Goal: Task Accomplishment & Management: Complete application form

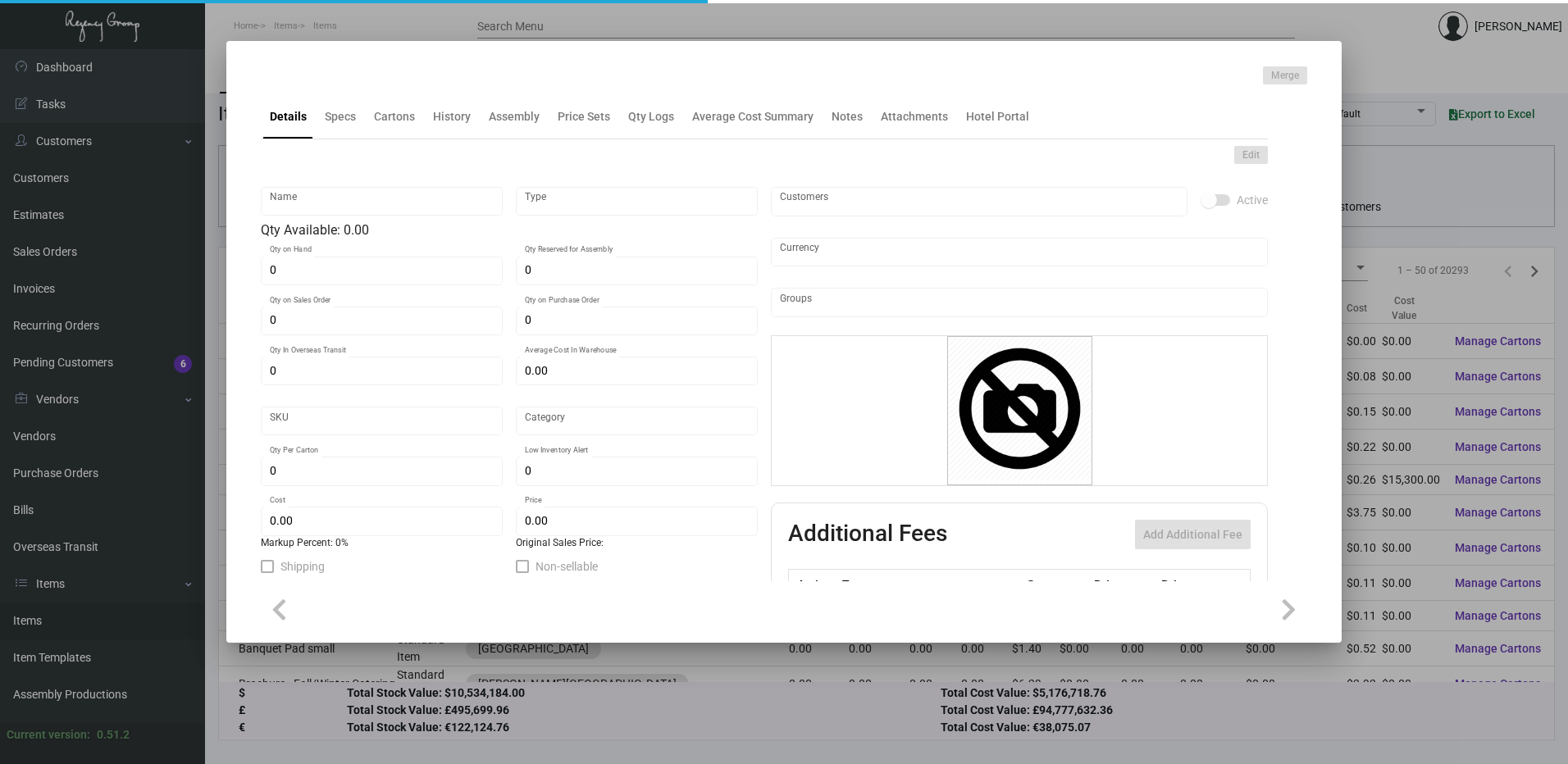
type input "Key Card - [GEOGRAPHIC_DATA]"
type input "Inventory"
type input "6,000"
type input "$ 0.08"
type input "Overseas"
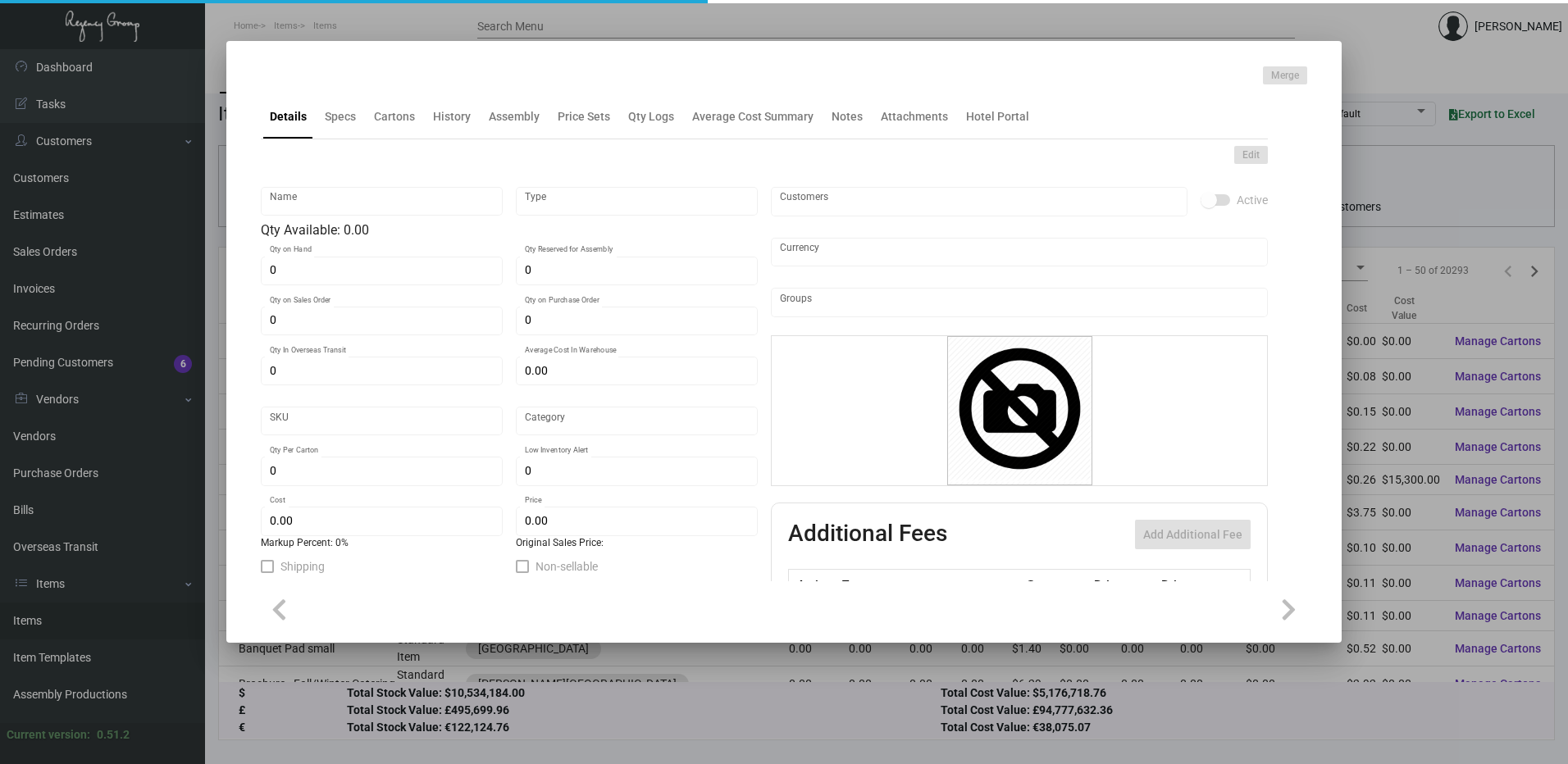
type input "1,000"
type input "$ 0.08"
type input "$ 0.22"
checkbox input "true"
type input "United States Dollar $"
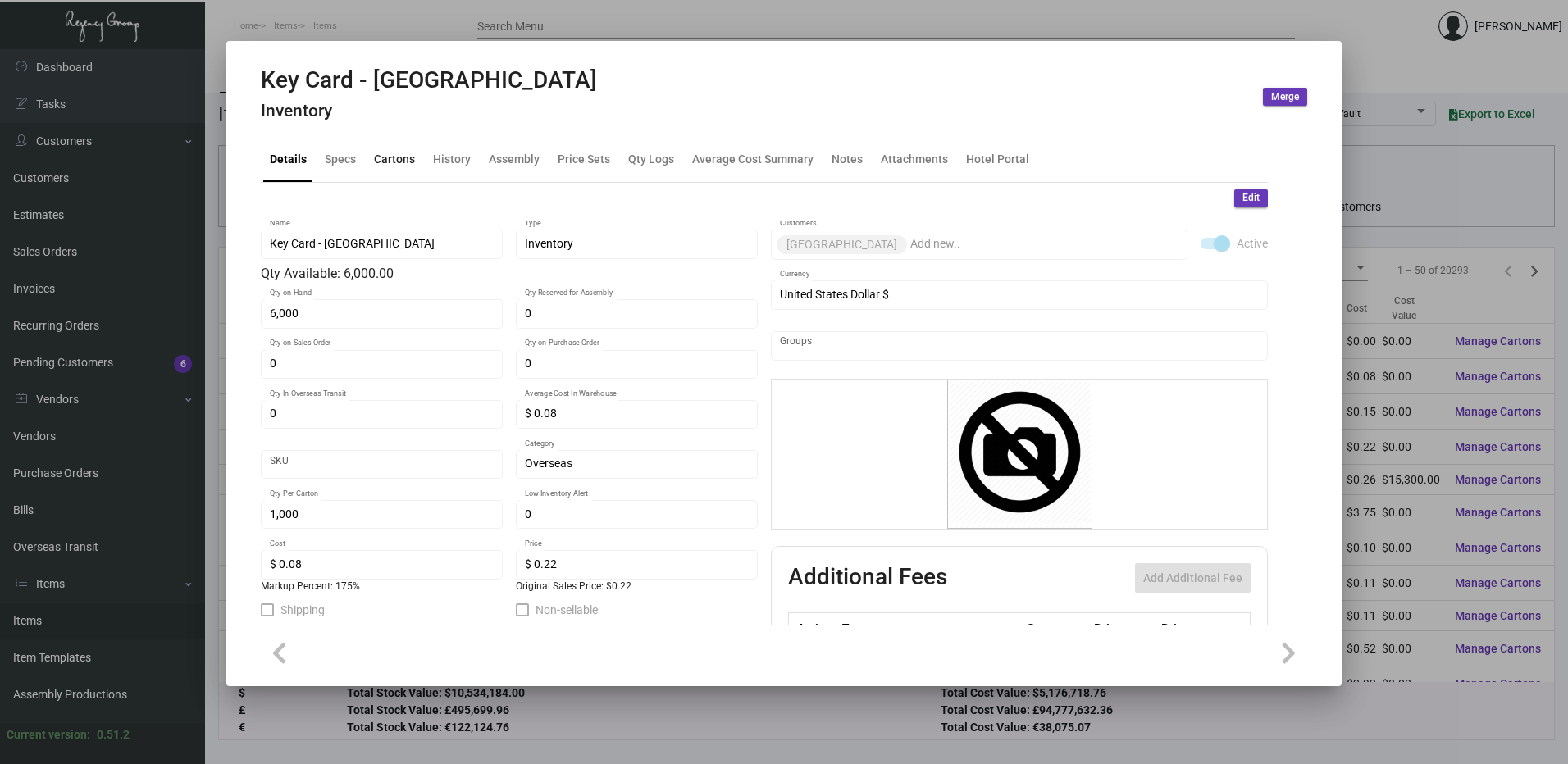
click at [400, 164] on div "Cartons" at bounding box center [395, 159] width 41 height 17
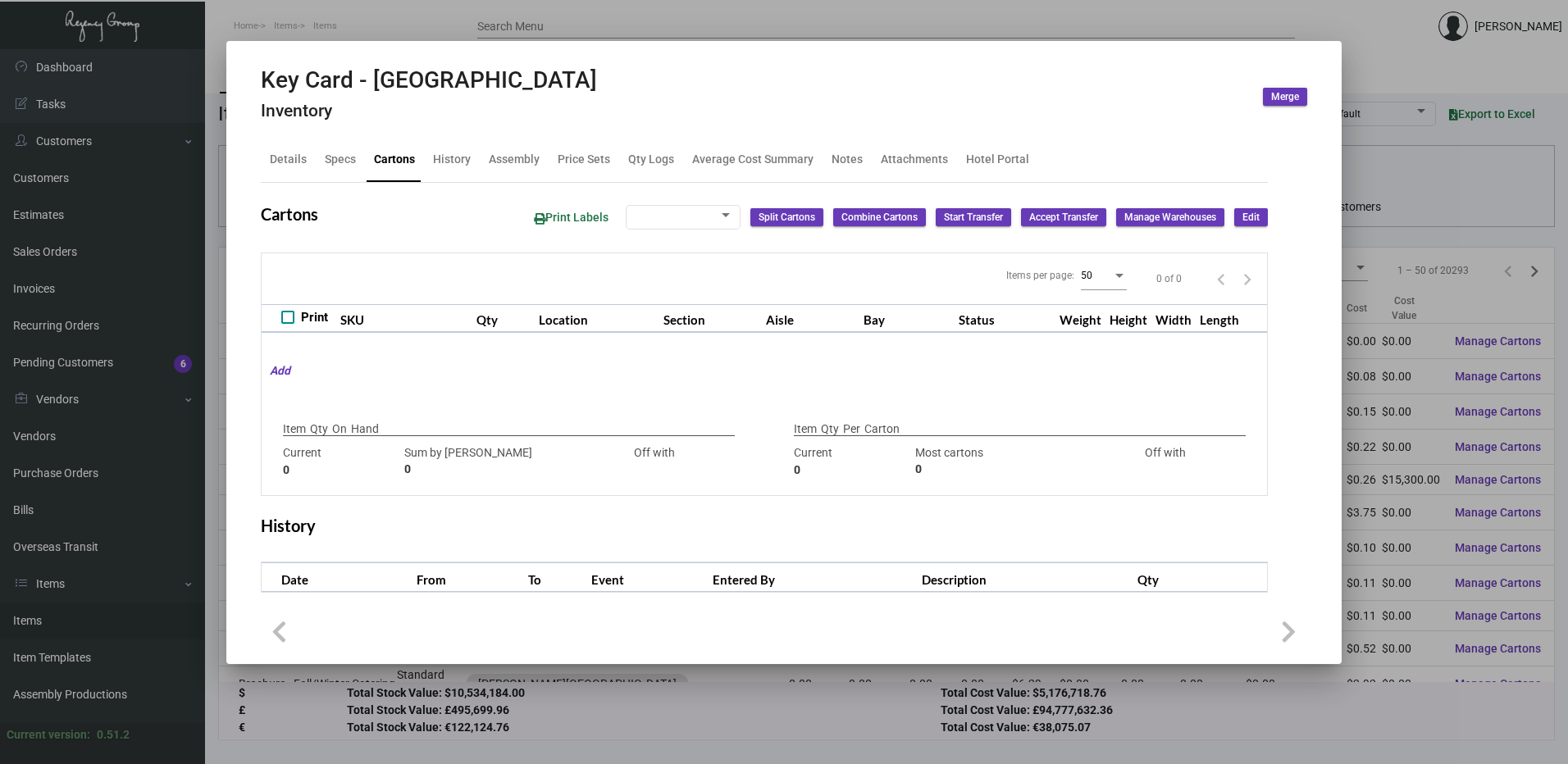
type input "6,000"
type input "6000"
type input "0"
type input "1,000"
type input "1000"
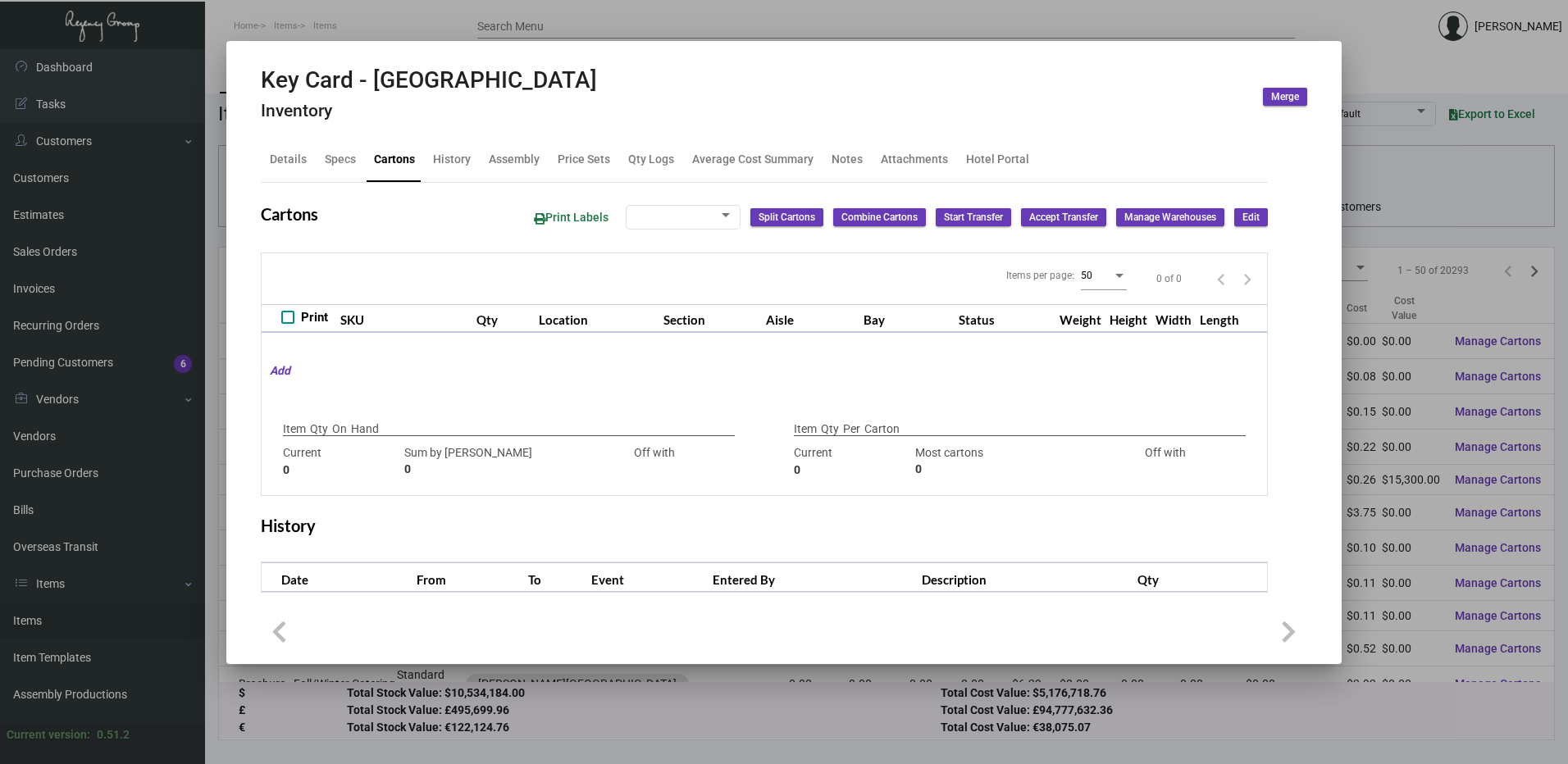
type input "0"
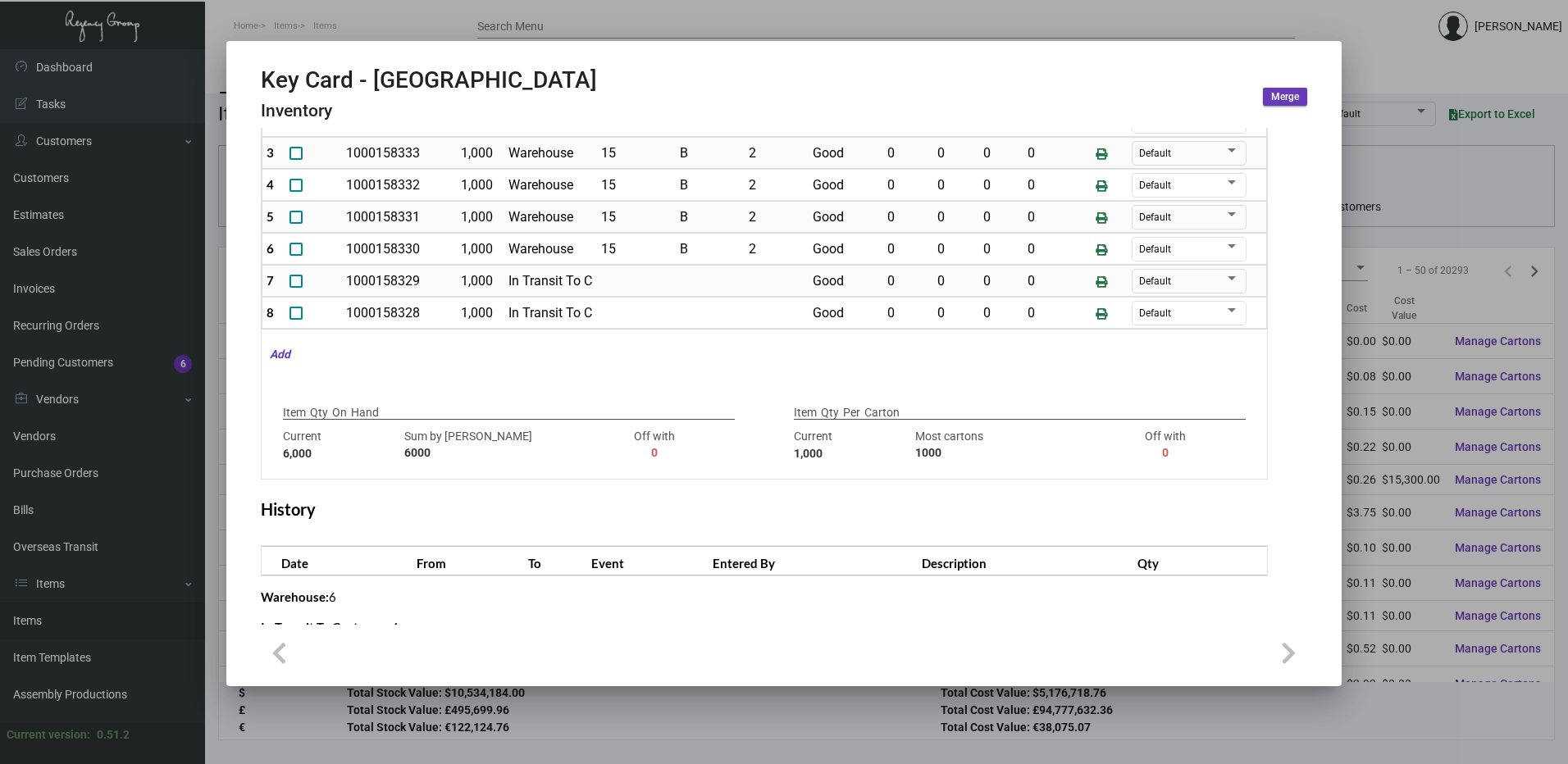
scroll to position [295, 0]
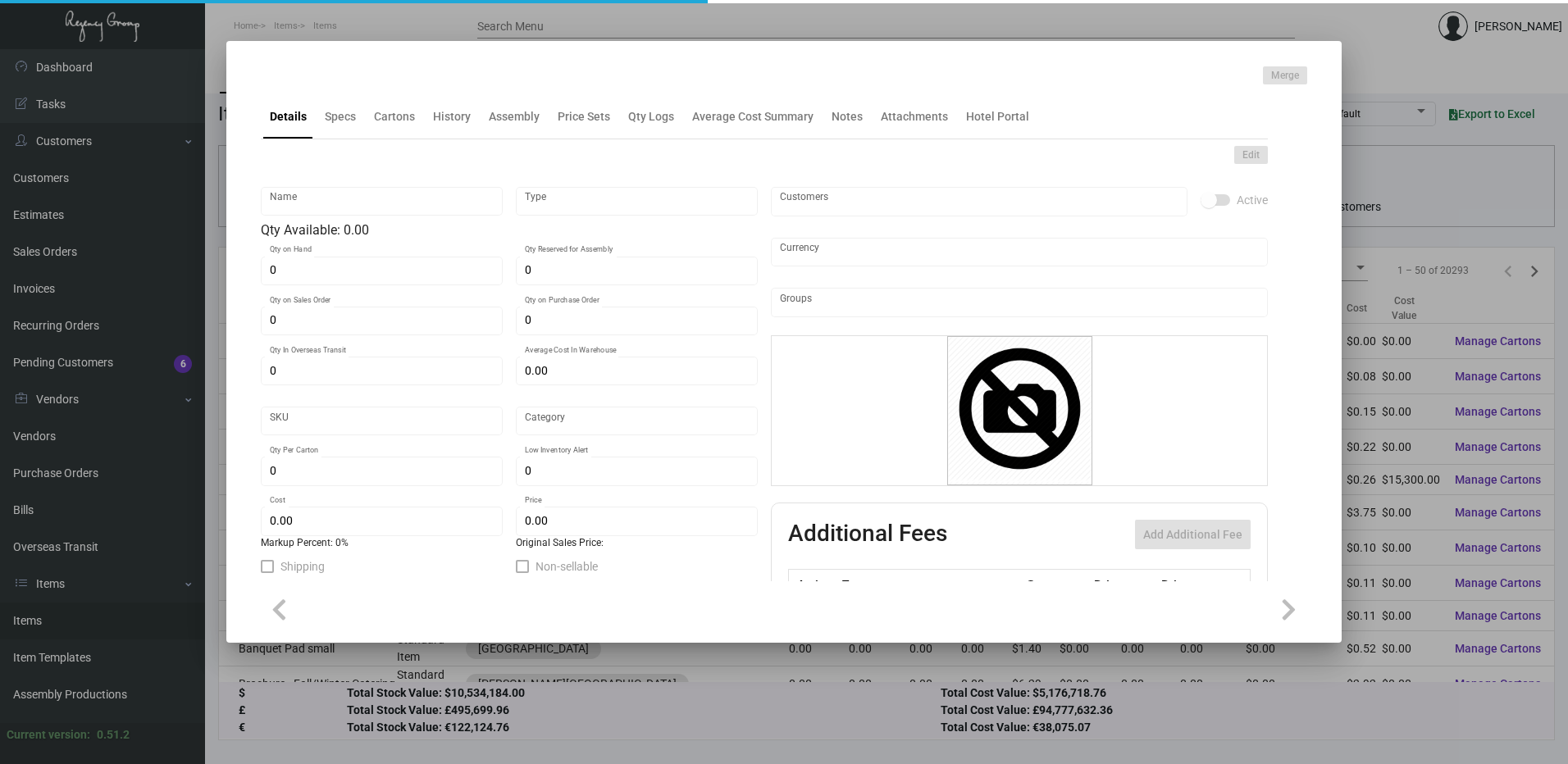
type input "Key Card - [GEOGRAPHIC_DATA]"
type input "Inventory"
type input "6,000"
type input "$ 0.08"
type input "Overseas"
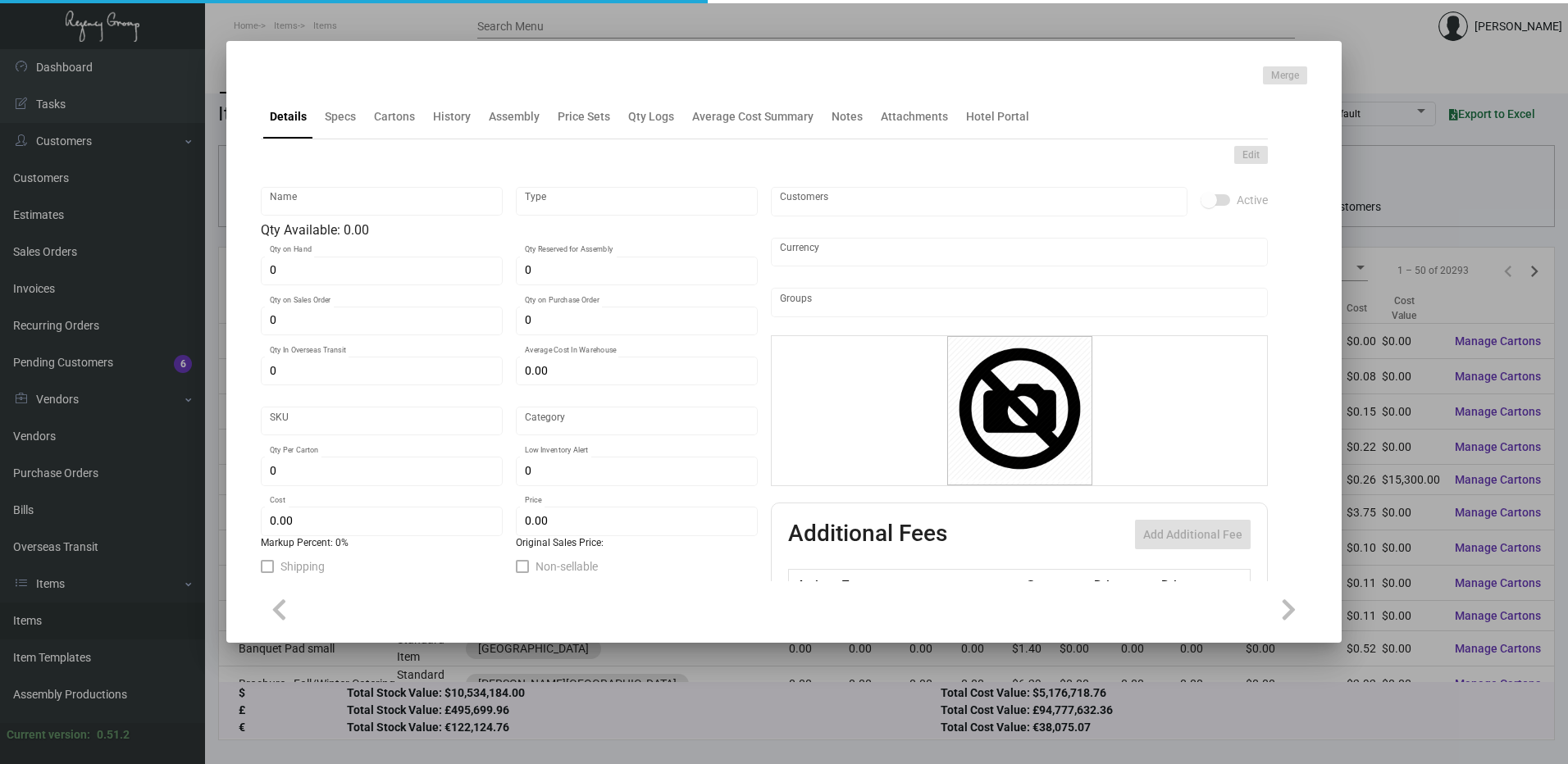
type input "1,000"
type input "$ 0.08"
type input "$ 0.22"
checkbox input "true"
type input "United States Dollar $"
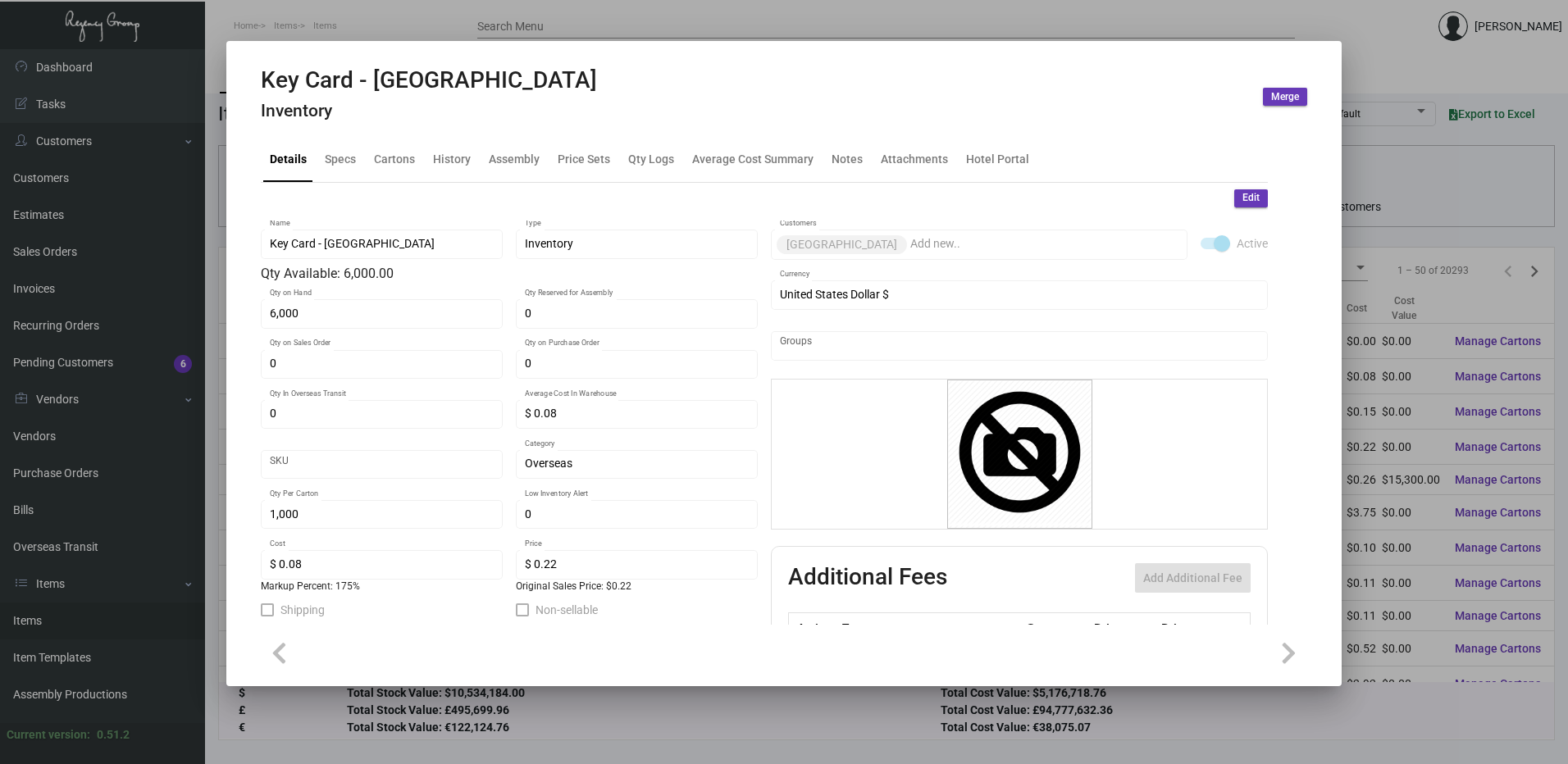
click at [456, 66] on h2 "Key Card - [GEOGRAPHIC_DATA]" at bounding box center [429, 80] width 336 height 28
drag, startPoint x: 456, startPoint y: 66, endPoint x: 451, endPoint y: 32, distance: 34.4
click at [451, 32] on button at bounding box center [464, 39] width 27 height 30
